Goal: Information Seeking & Learning: Learn about a topic

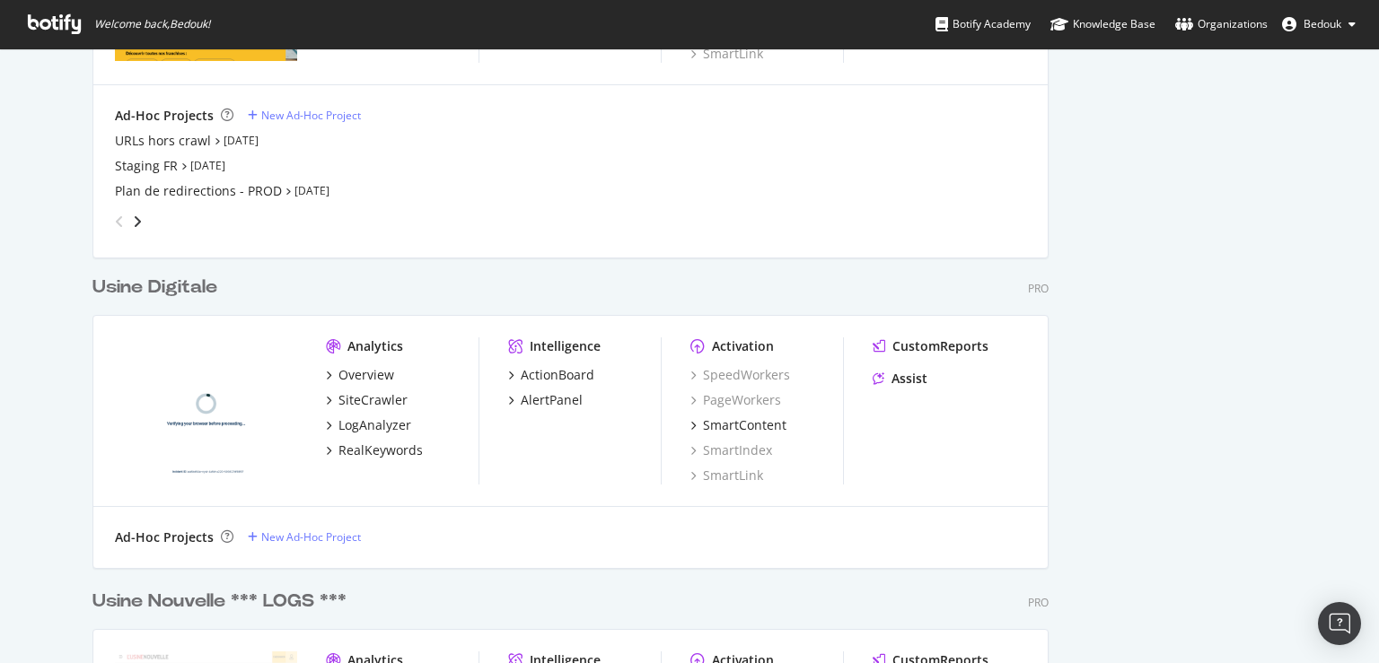
scroll to position [4566, 0]
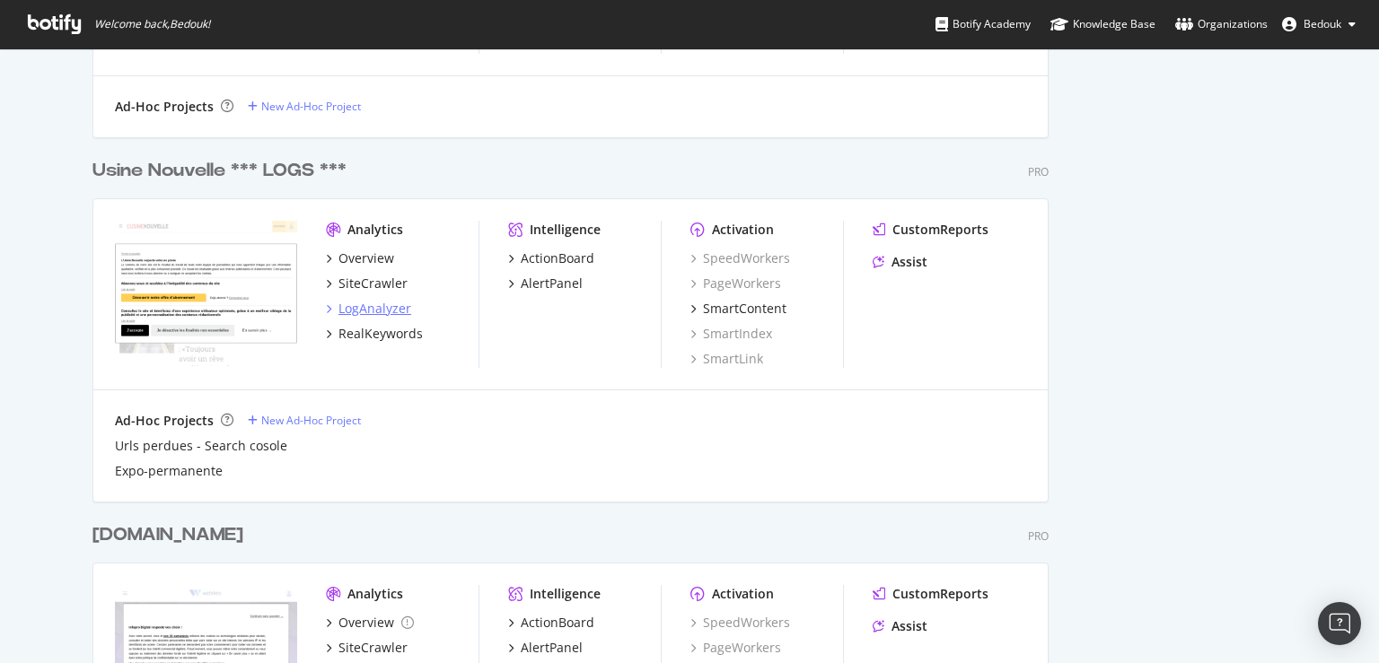
click at [372, 311] on div "LogAnalyzer" at bounding box center [374, 309] width 73 height 18
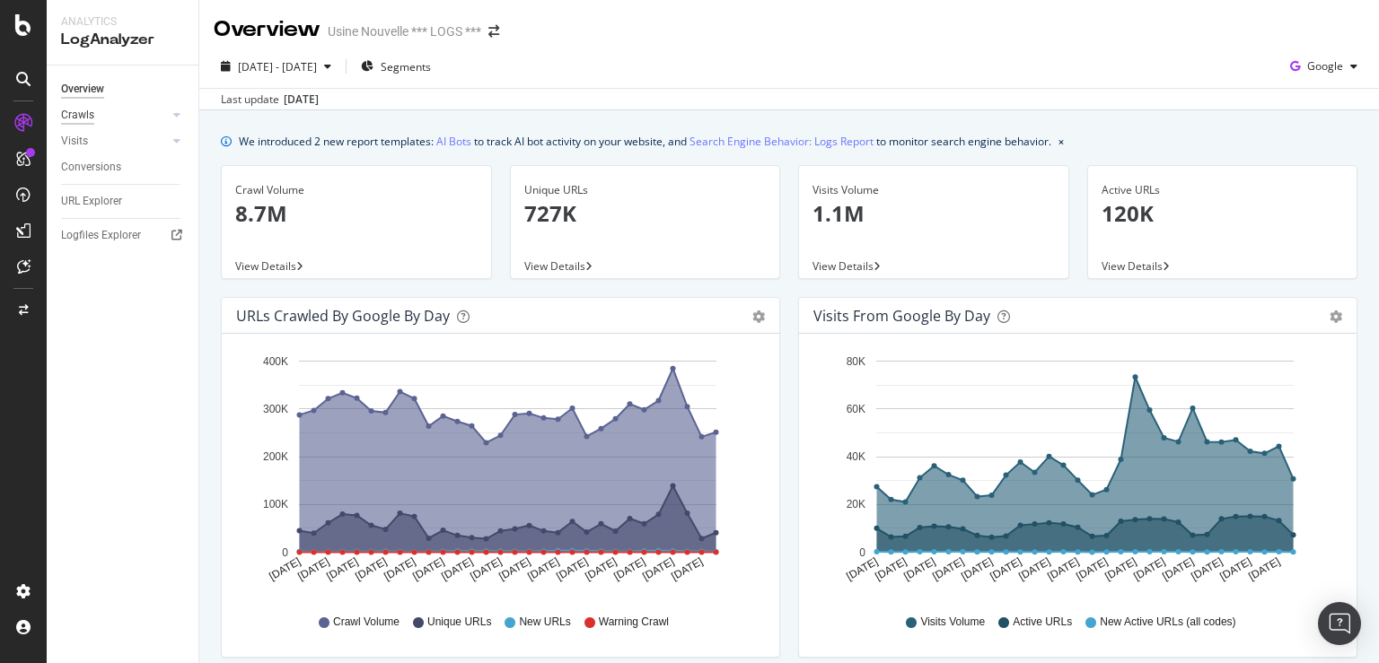
click at [84, 115] on div "Crawls" at bounding box center [77, 115] width 33 height 19
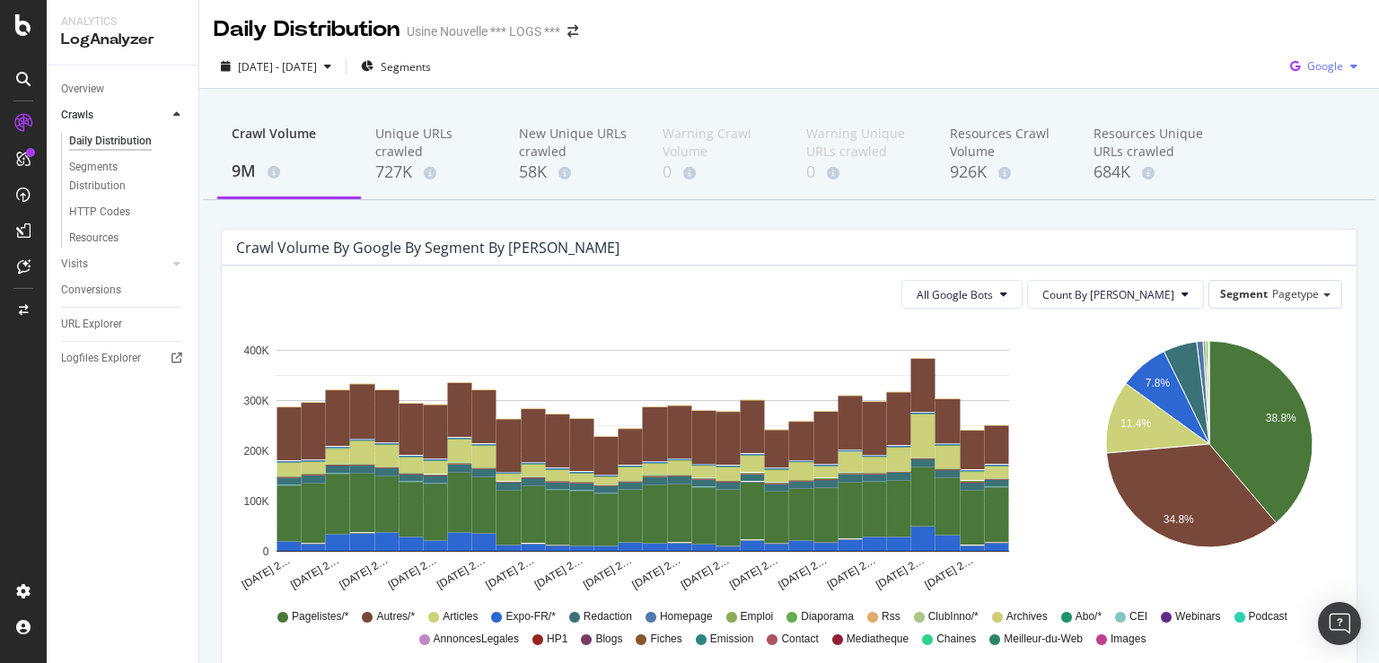
click at [1307, 70] on span "Google" at bounding box center [1325, 65] width 36 height 15
click at [1307, 210] on div "Other AI Bots" at bounding box center [1309, 201] width 124 height 26
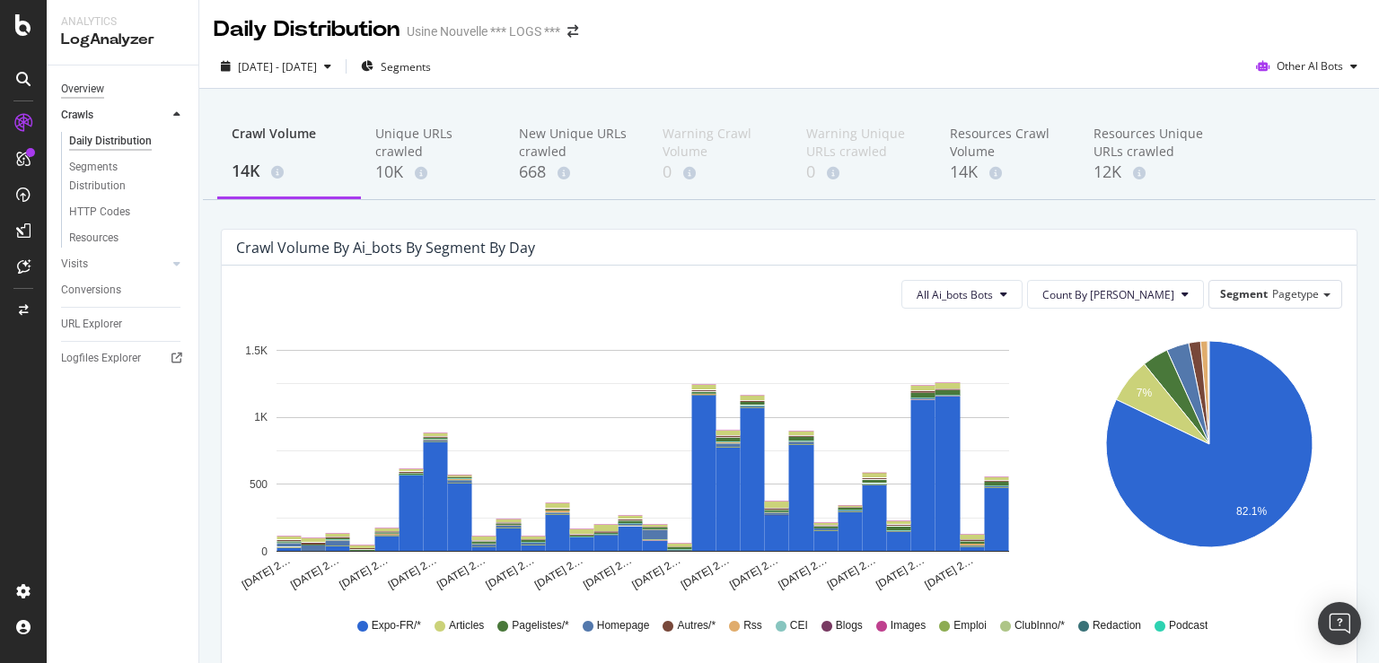
click at [99, 89] on div "Overview" at bounding box center [82, 89] width 43 height 19
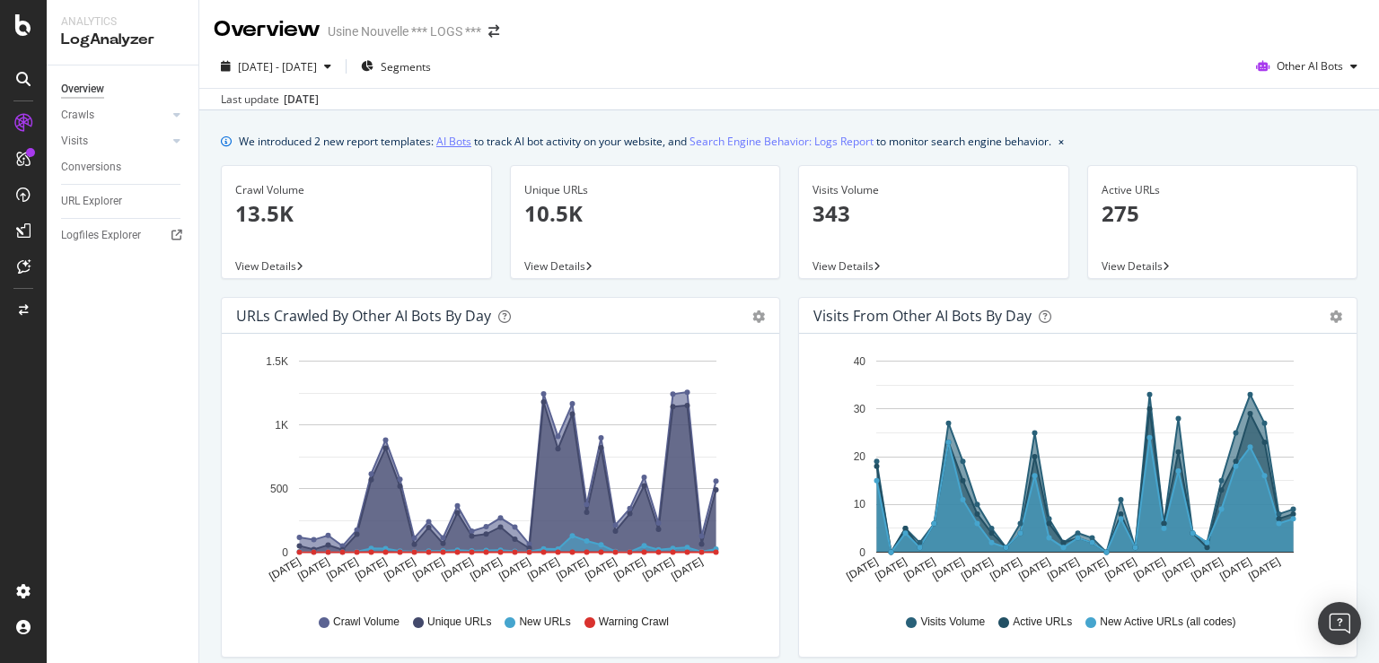
click at [447, 148] on link "AI Bots" at bounding box center [453, 141] width 35 height 19
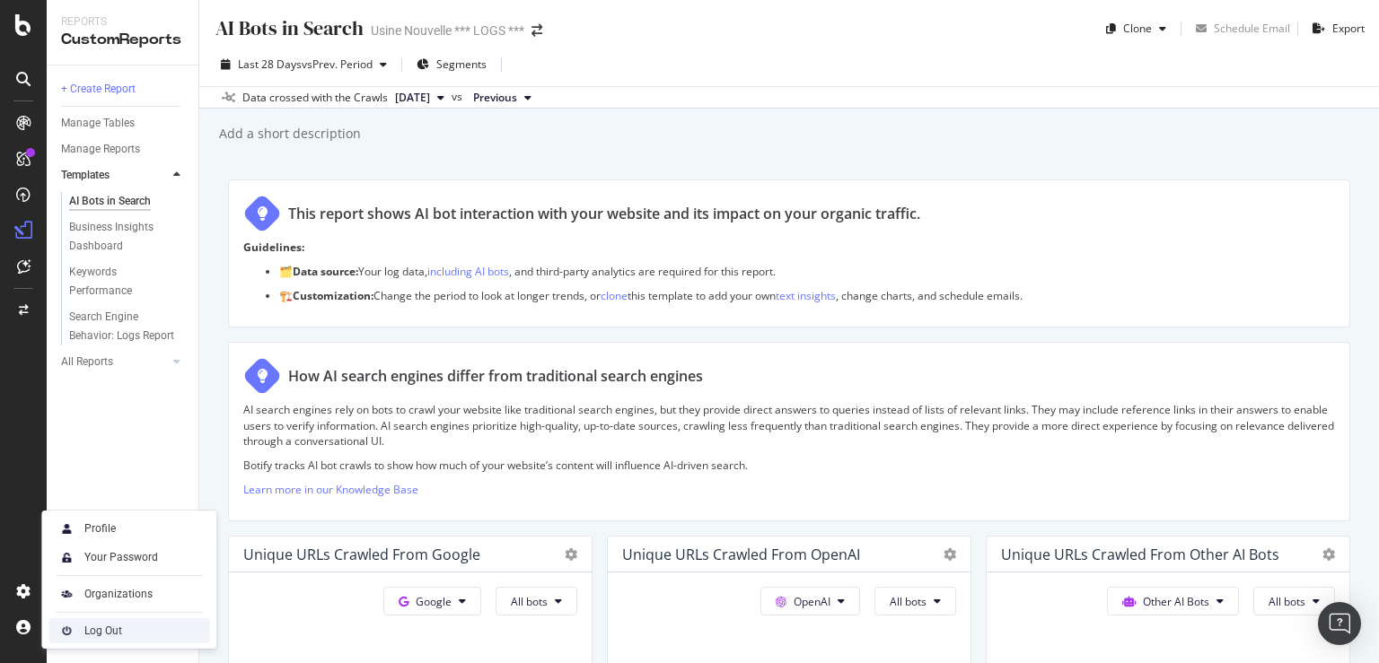
click at [94, 632] on div "Log Out" at bounding box center [103, 631] width 38 height 14
